Goal: Task Accomplishment & Management: Complete application form

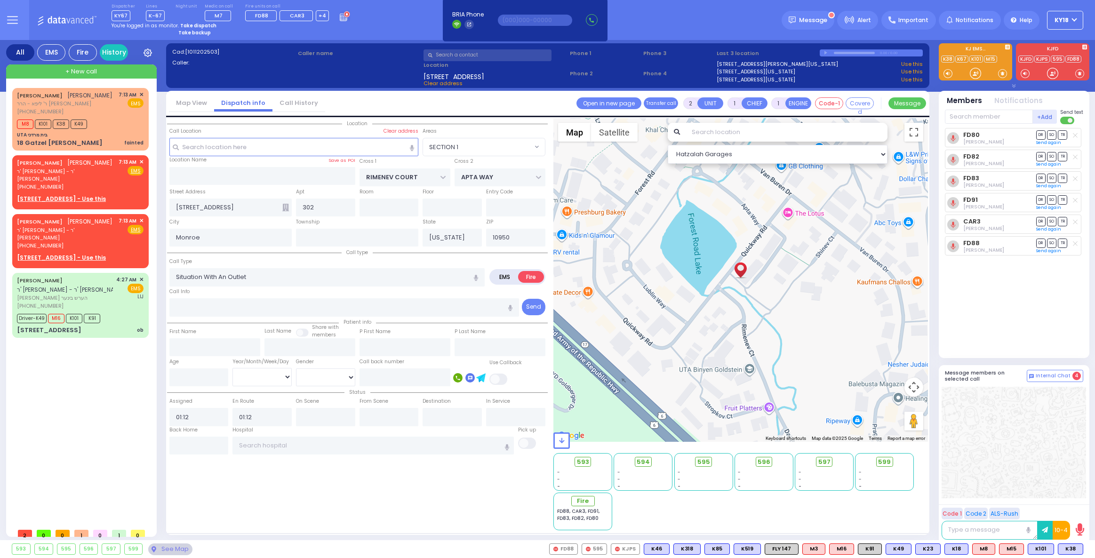
select select "SECTION 1"
select select
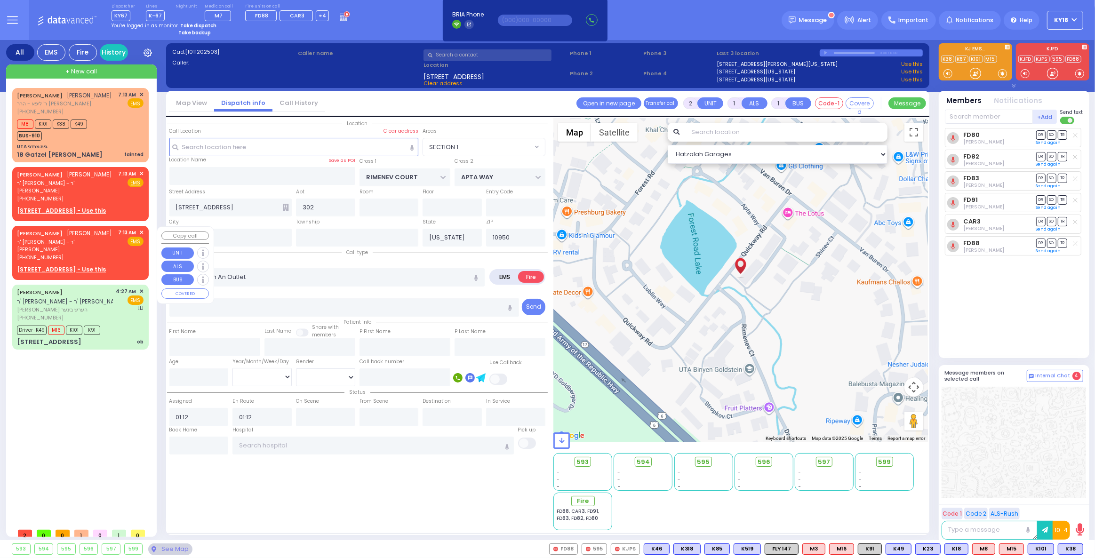
click at [72, 243] on span "ר' [PERSON_NAME] - ר' [PERSON_NAME]" at bounding box center [66, 246] width 98 height 16
select select
radio input "true"
type input "[PERSON_NAME]"
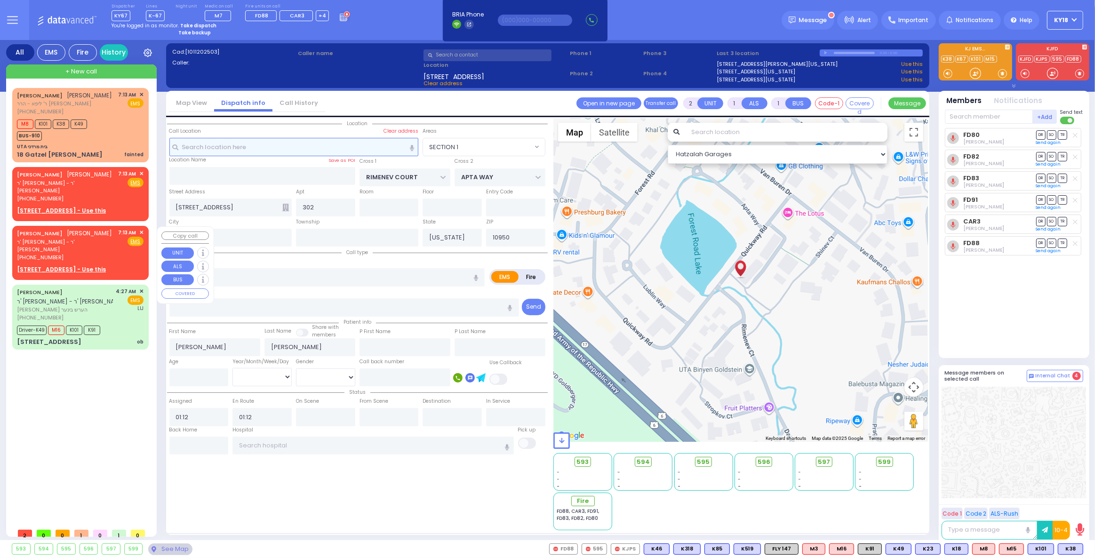
select select
type input "07:13"
select select "Hatzalah Garages"
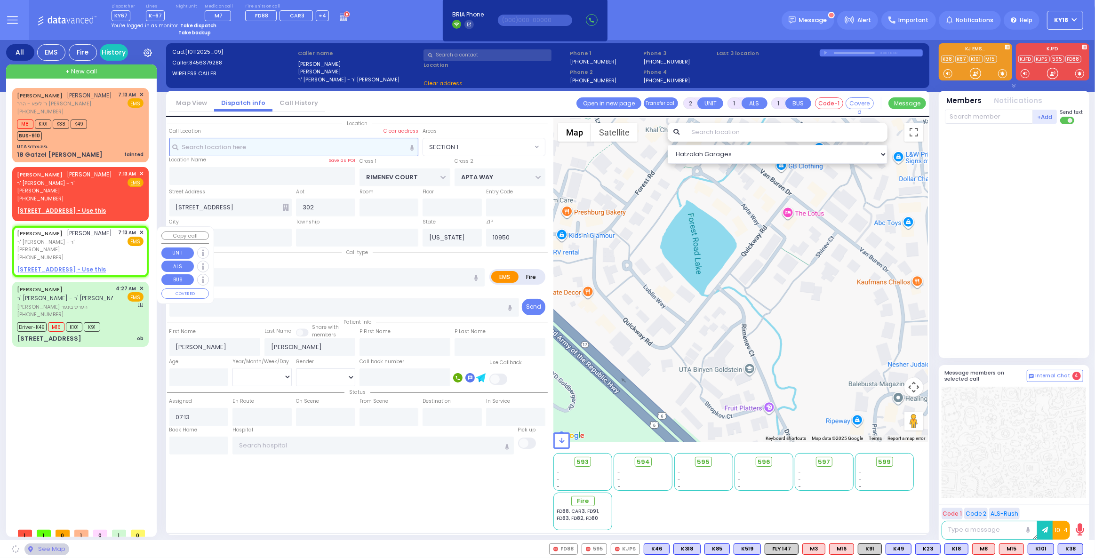
select select
radio input "true"
select select
select select "Hatzalah Garages"
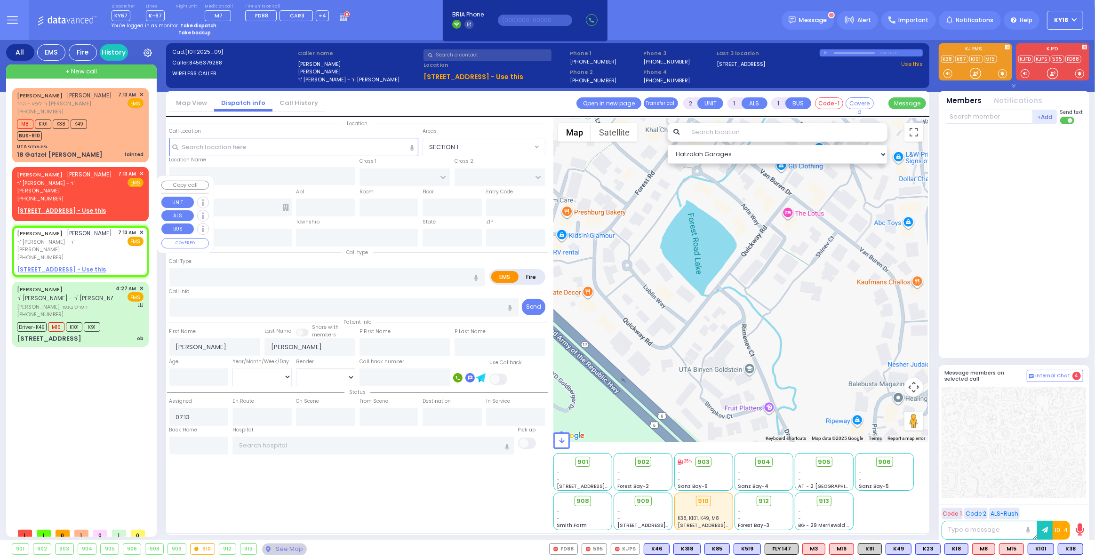
click at [81, 193] on span "ר' [PERSON_NAME] - ר' [PERSON_NAME]" at bounding box center [66, 187] width 98 height 16
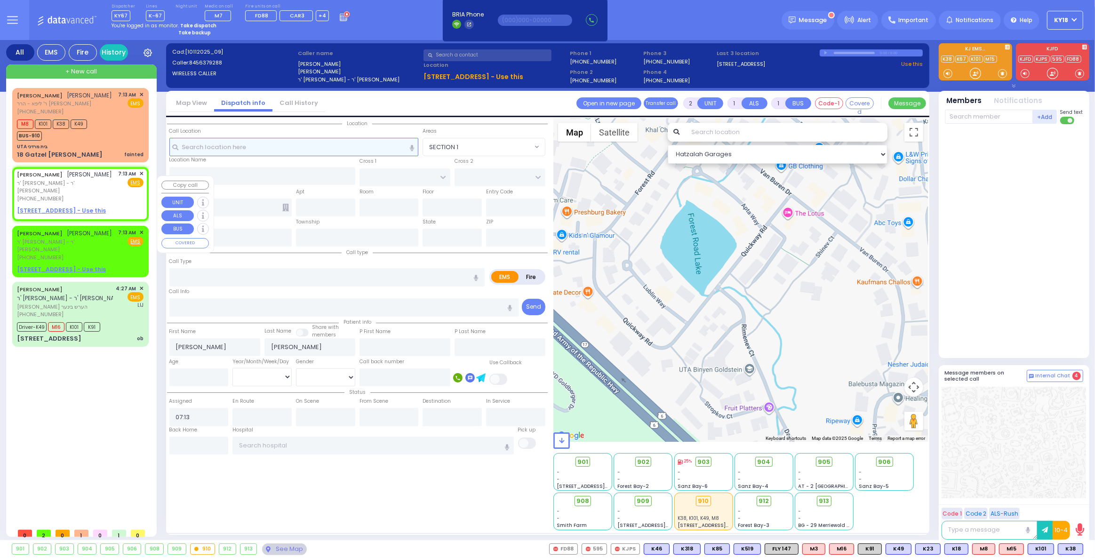
select select
radio input "true"
select select
select select "Hatzalah Garages"
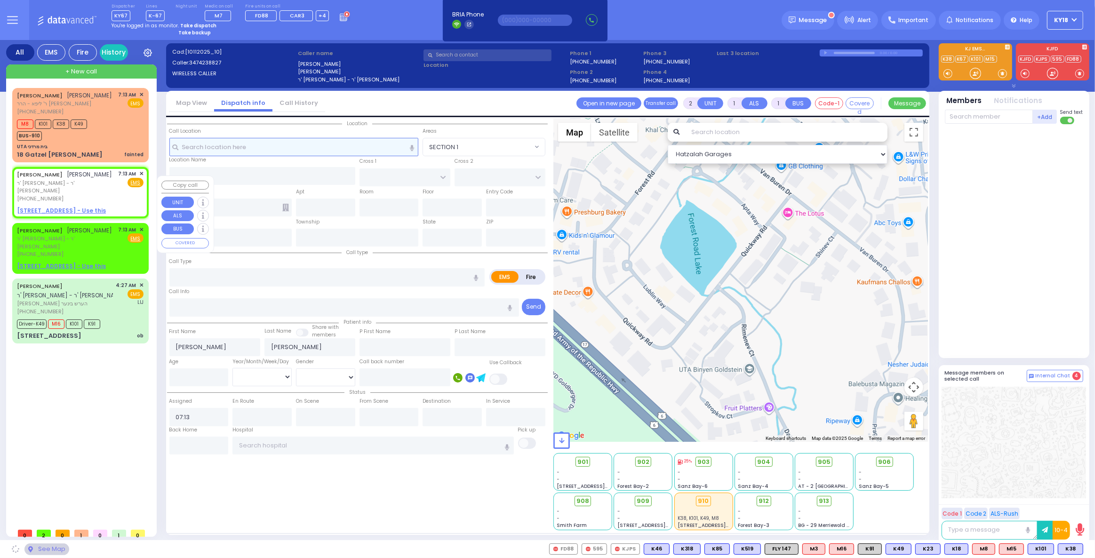
select select
radio input "true"
select select
select select "Hatzalah Garages"
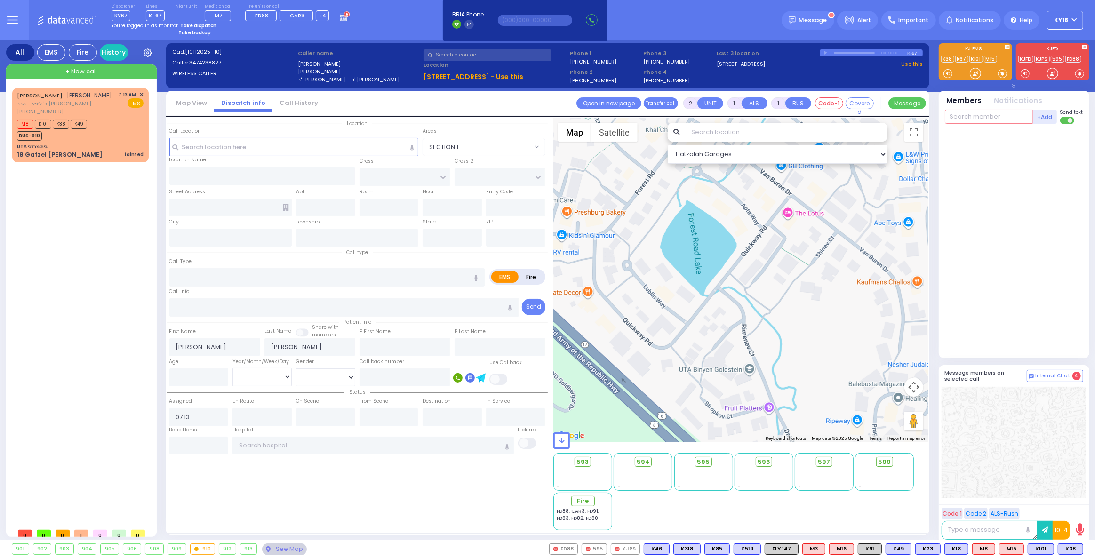
drag, startPoint x: 1021, startPoint y: 117, endPoint x: 1016, endPoint y: 113, distance: 6.1
click at [1020, 116] on input "text" at bounding box center [989, 117] width 88 height 14
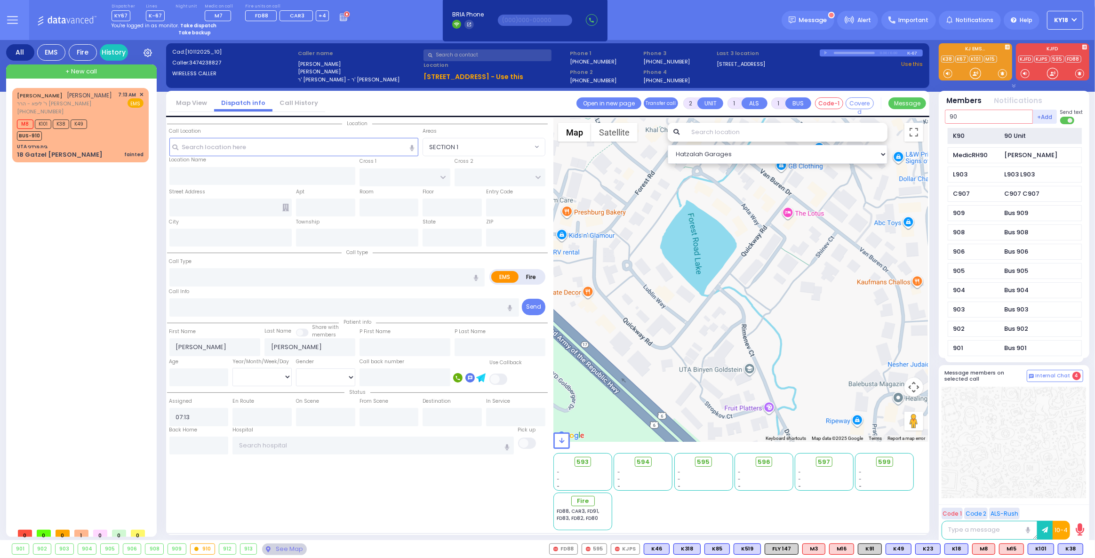
type input "90"
click at [995, 139] on div "K90 90 Unit" at bounding box center [1015, 136] width 134 height 16
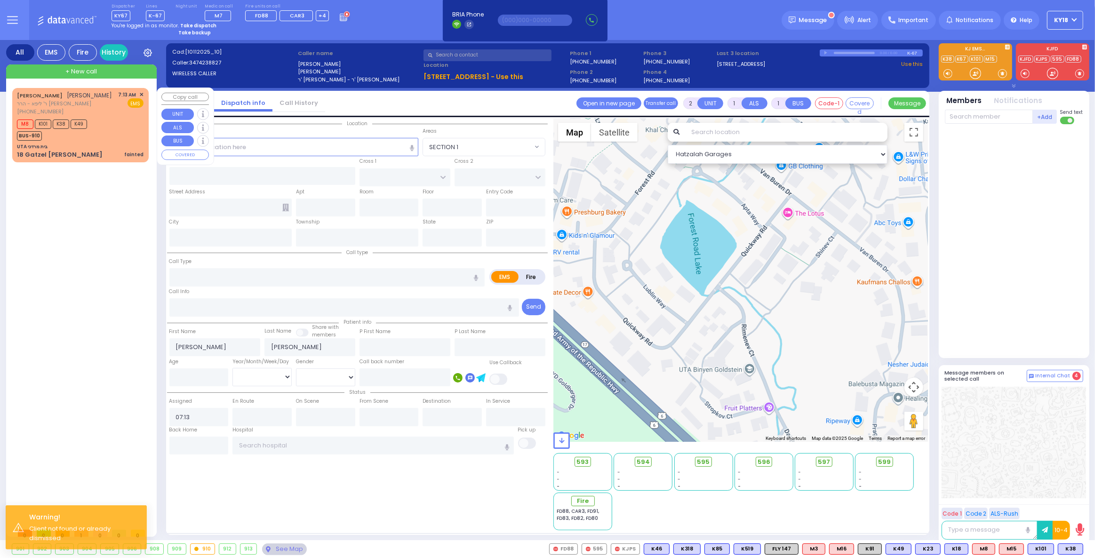
click at [76, 129] on span "K49" at bounding box center [79, 124] width 16 height 9
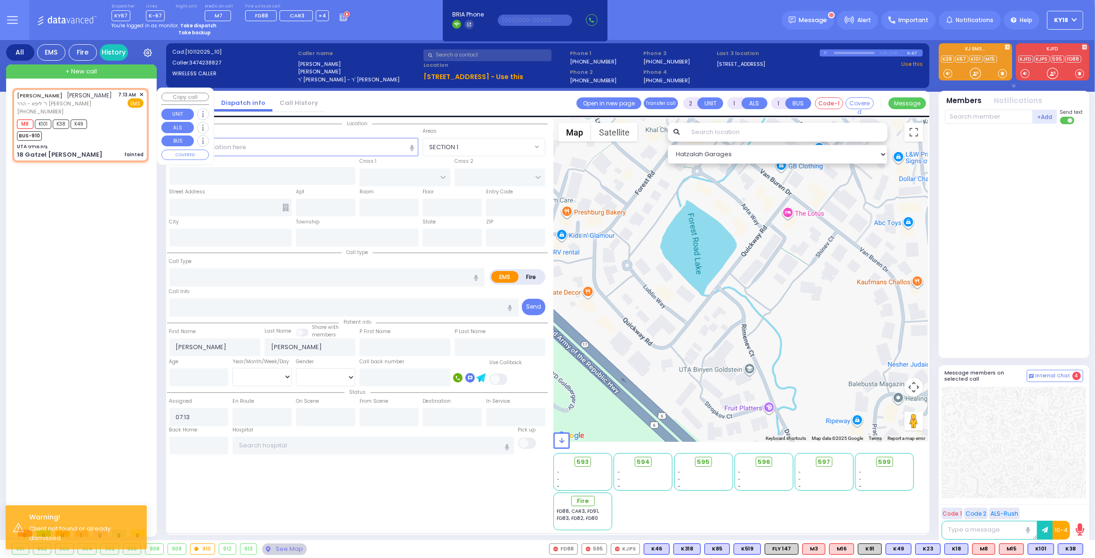
select select
type input "fainted"
radio input "true"
type input "[PERSON_NAME]"
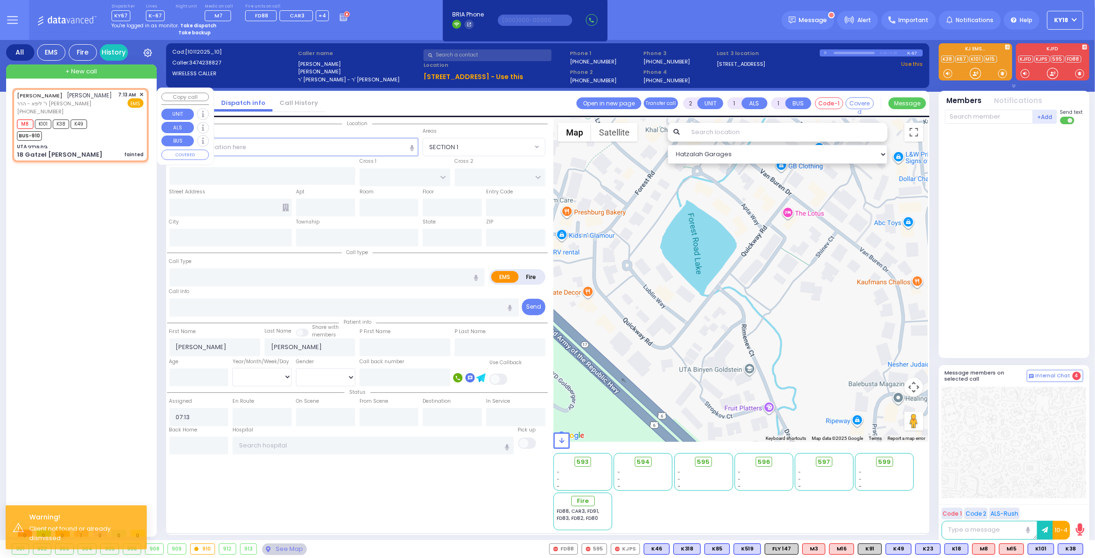
select select
type input "07:15"
type input "UTA בית מרדכי"
type input "KAHAN DR"
type input "MERON DR"
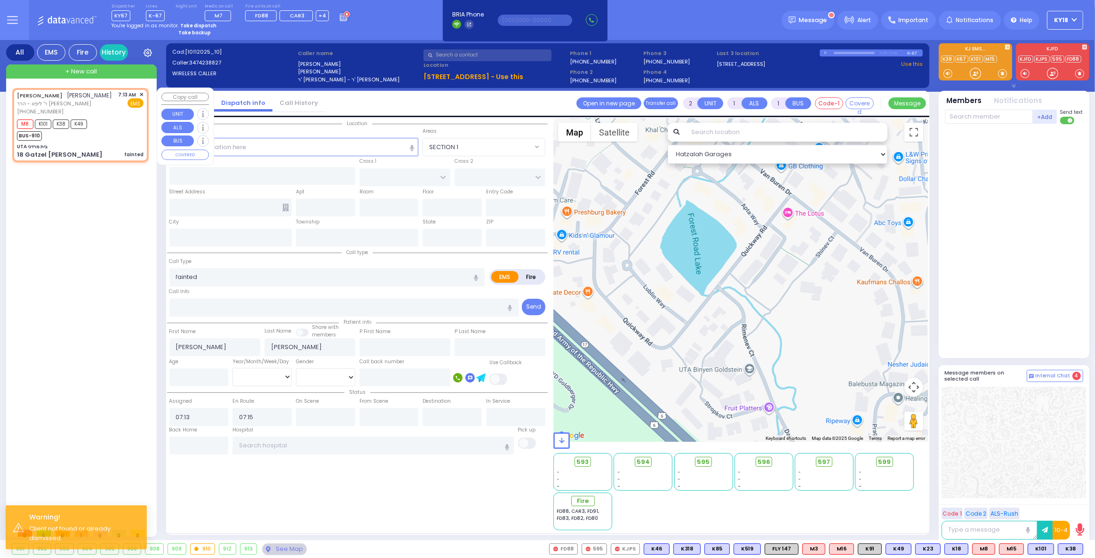
type input "18 Gatzel [PERSON_NAME]"
type input "Monroe"
type input "[US_STATE]"
type input "10950"
select select "Hatzalah Garages"
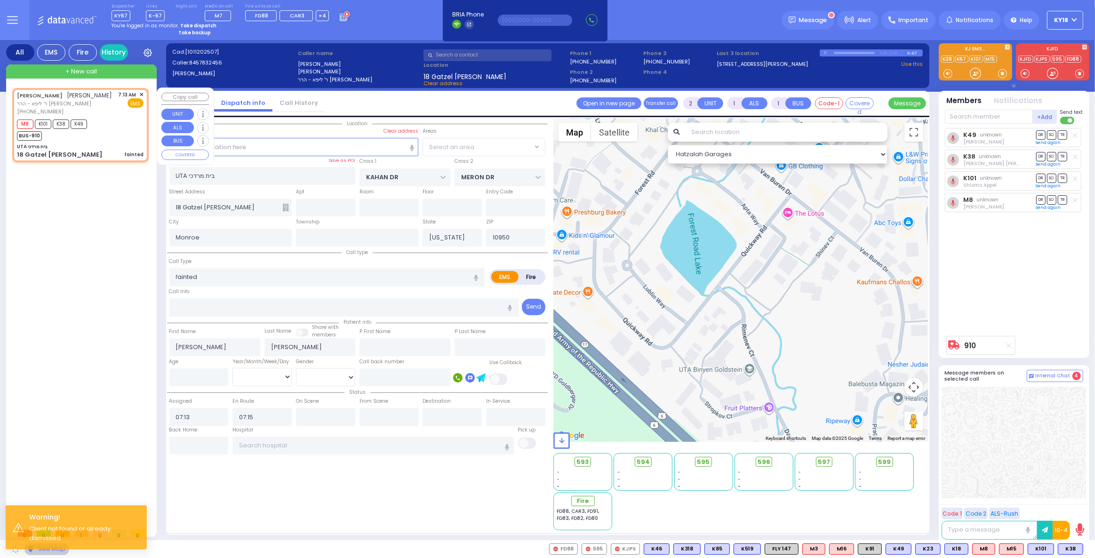
select select "SECTION 4"
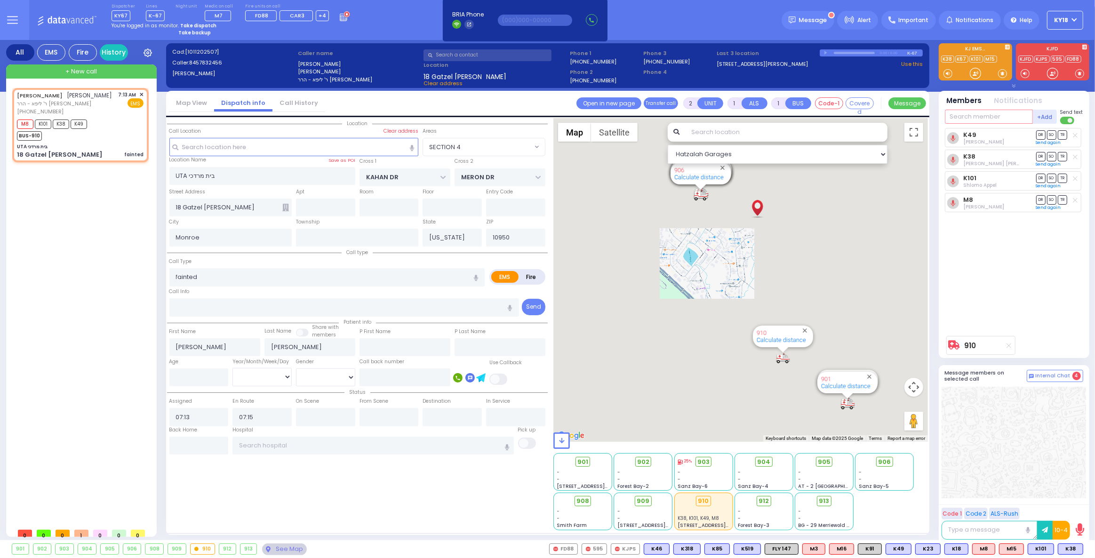
drag, startPoint x: 986, startPoint y: 113, endPoint x: 981, endPoint y: 117, distance: 6.1
click at [985, 114] on input "text" at bounding box center [989, 117] width 88 height 14
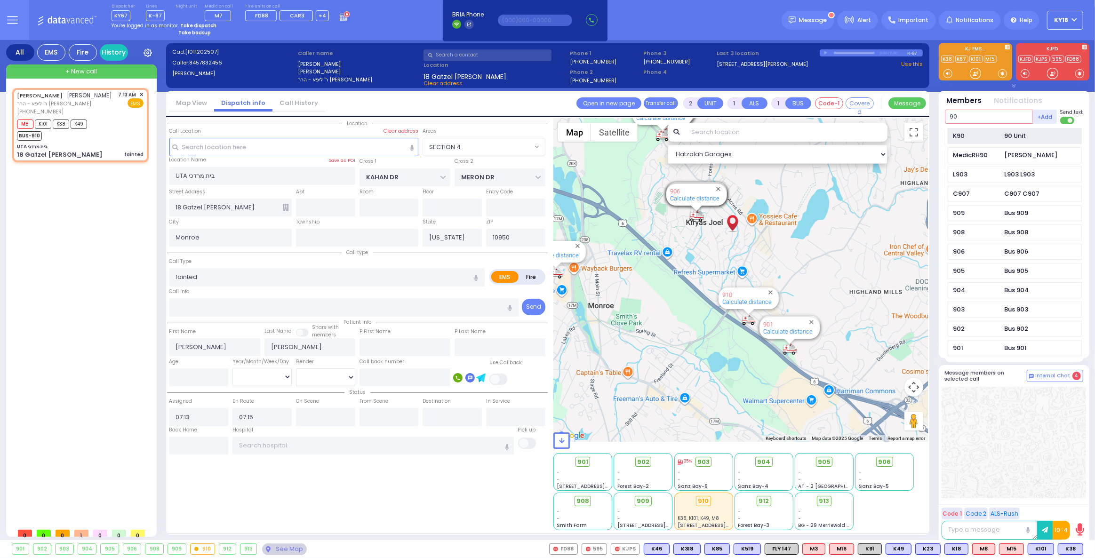
type input "90"
click at [976, 128] on div "K90 90 Unit" at bounding box center [1015, 136] width 134 height 16
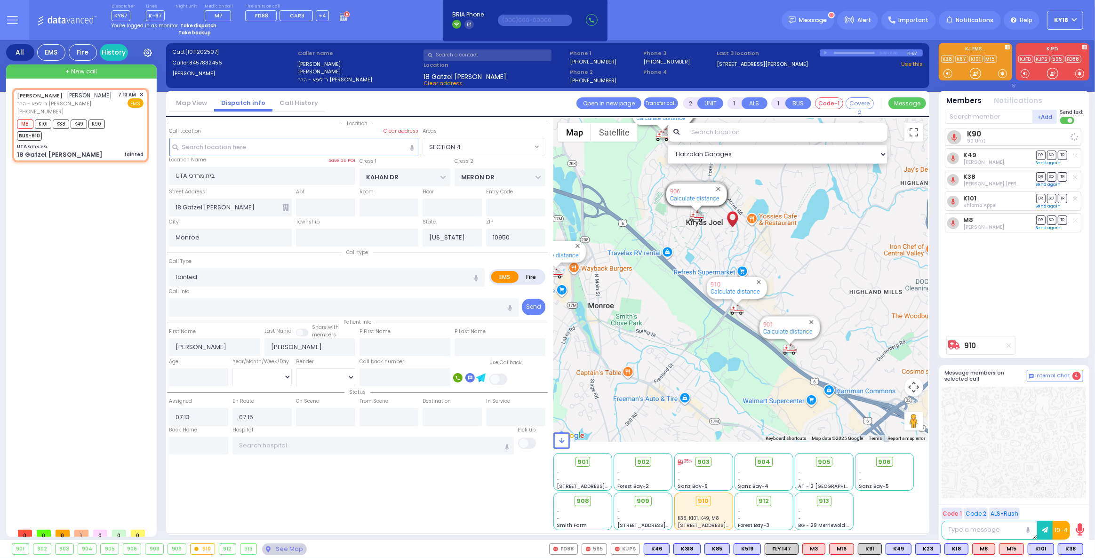
select select
radio input "true"
select select
select select "Hatzalah Garages"
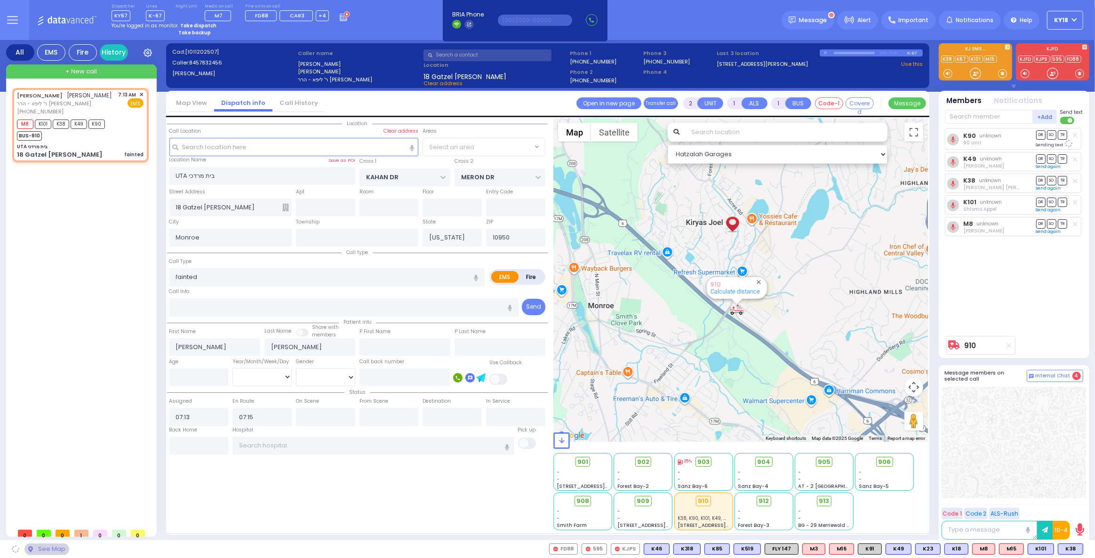
select select "SECTION 4"
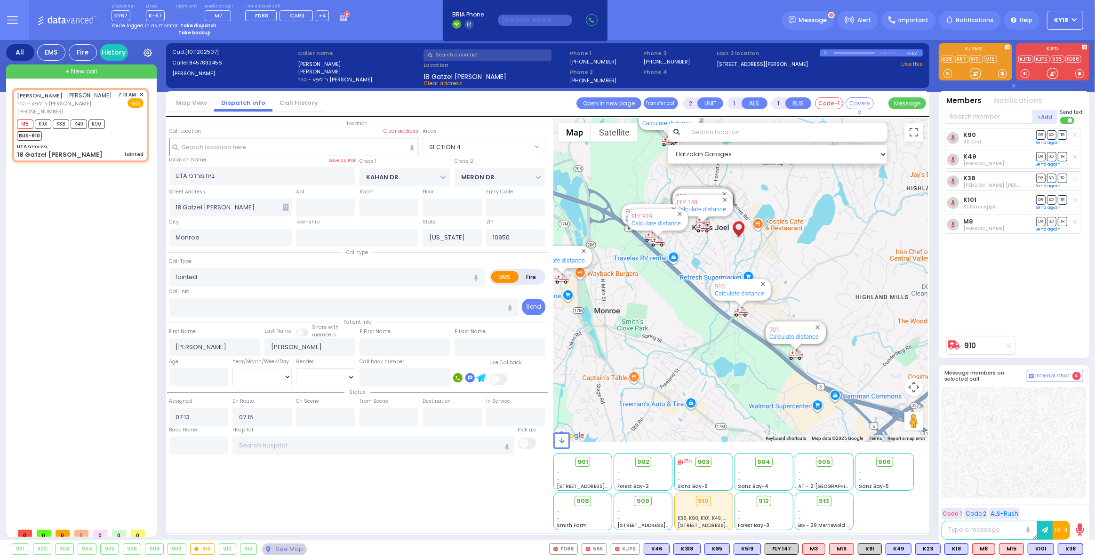
click at [197, 24] on strong "Take dispatch" at bounding box center [198, 25] width 36 height 7
select select "4"
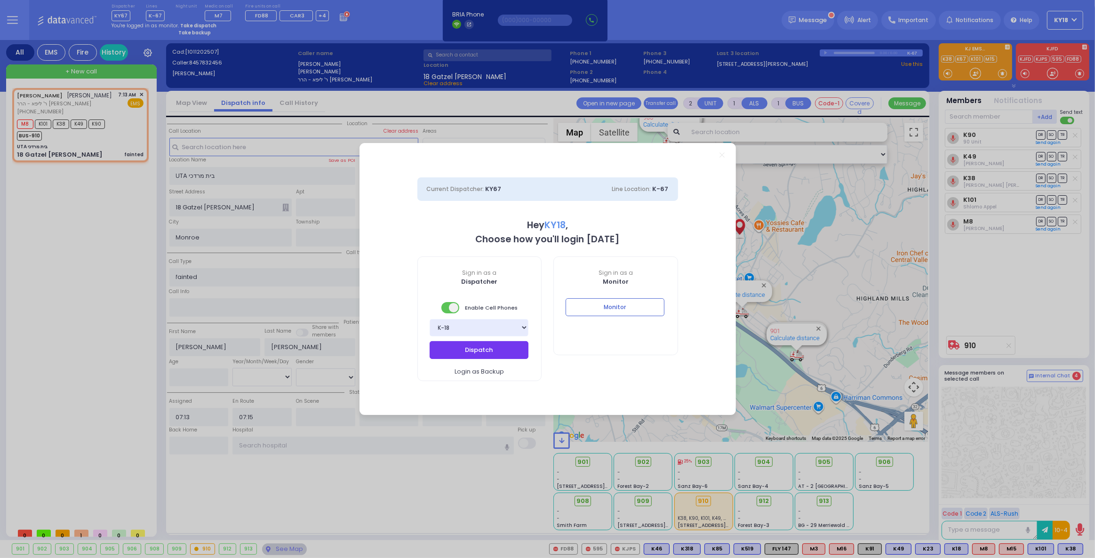
click at [437, 352] on button "Dispatch" at bounding box center [479, 350] width 99 height 18
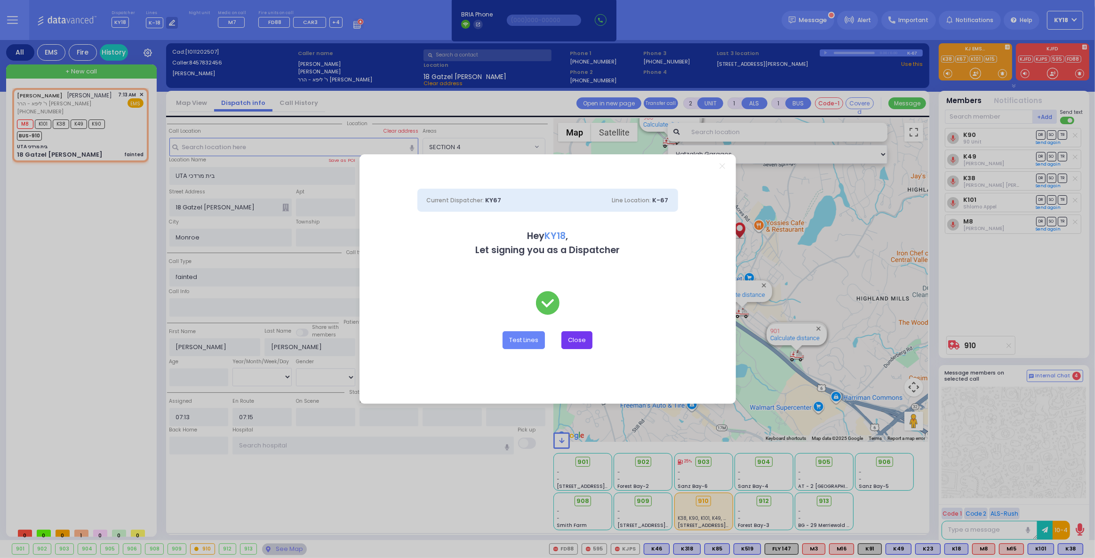
click at [582, 336] on button "Close" at bounding box center [576, 340] width 31 height 18
